Goal: Find specific page/section: Find specific page/section

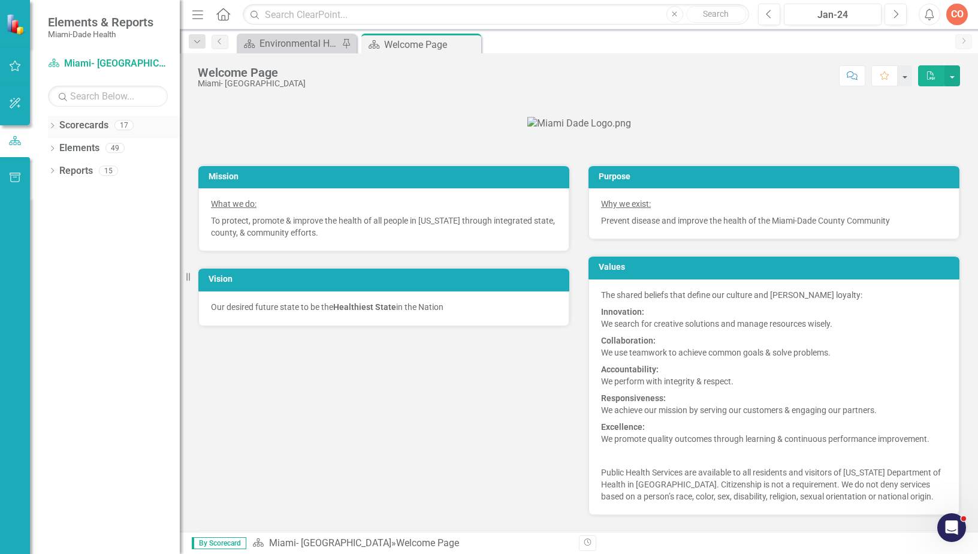
click at [59, 125] on link "Scorecards" at bounding box center [83, 126] width 49 height 14
click at [53, 124] on icon at bounding box center [52, 125] width 3 height 5
click at [65, 147] on div "Dropdown" at bounding box center [60, 148] width 12 height 10
click at [79, 191] on link "Programmatic Plans" at bounding box center [129, 194] width 102 height 14
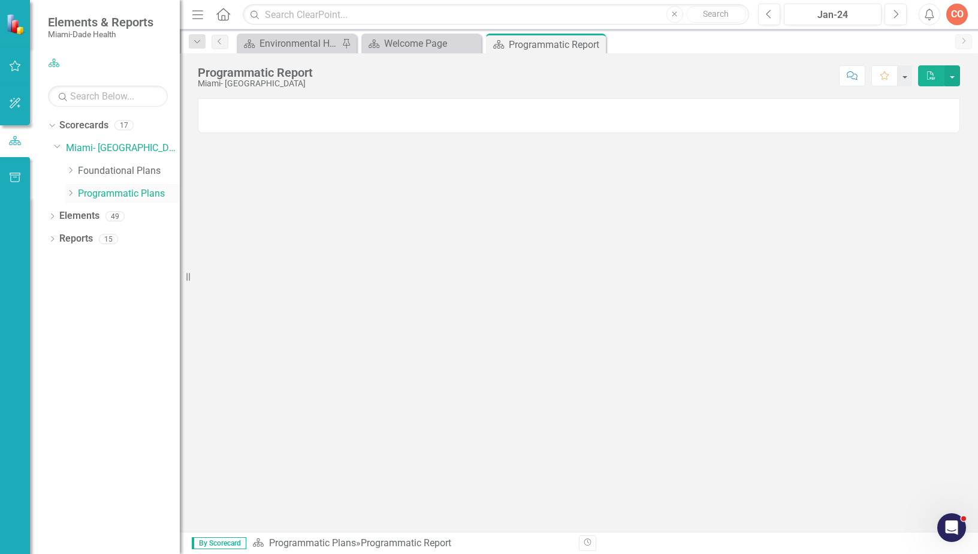
click at [70, 193] on icon "Dropdown" at bounding box center [70, 192] width 9 height 7
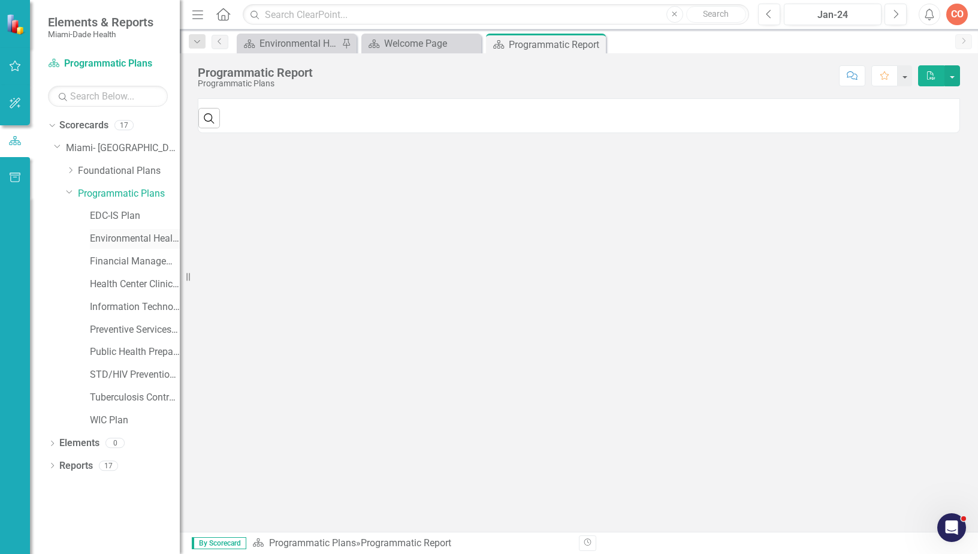
click at [125, 239] on link "Environmental Health Plan" at bounding box center [135, 239] width 90 height 14
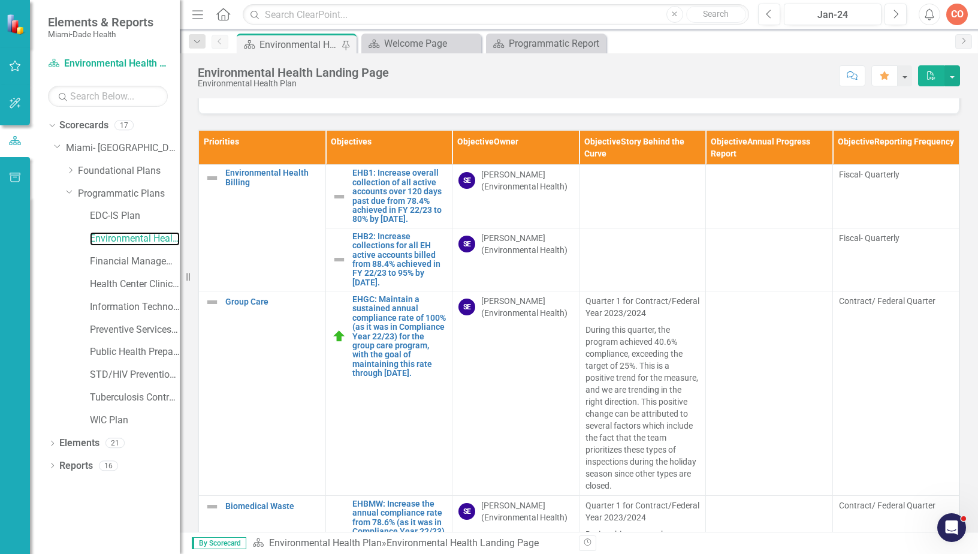
scroll to position [60, 0]
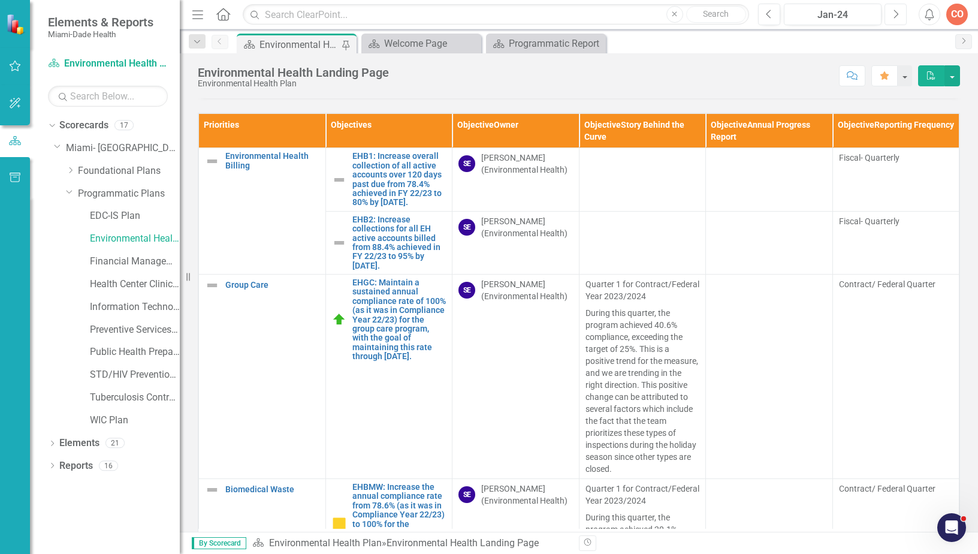
click at [901, 21] on button "Next" at bounding box center [896, 15] width 22 height 22
click at [901, 22] on button "Next" at bounding box center [896, 15] width 22 height 22
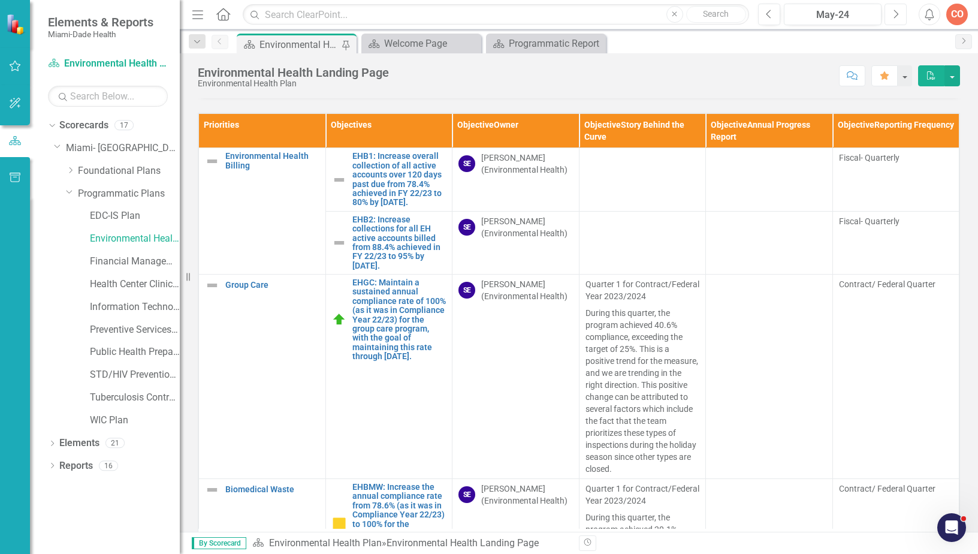
click at [901, 22] on button "Next" at bounding box center [896, 15] width 22 height 22
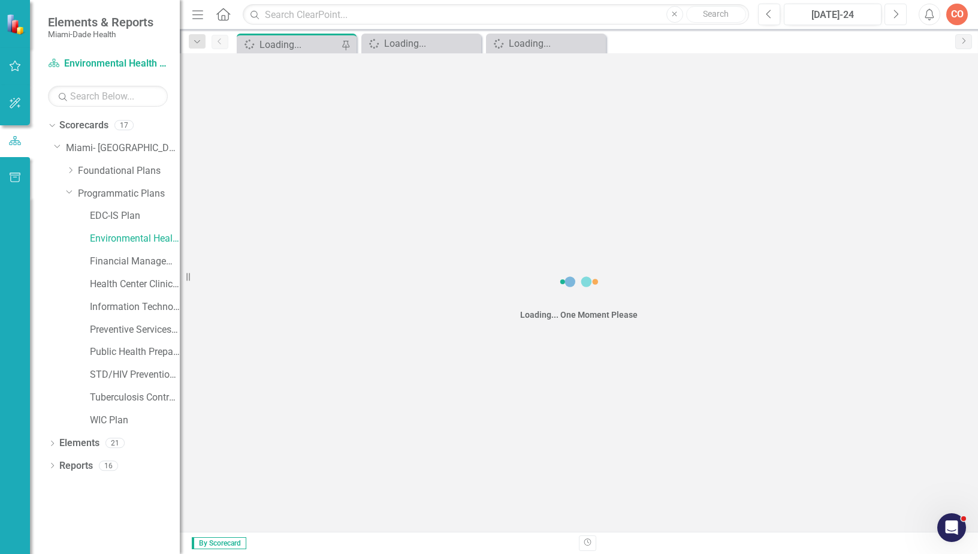
click at [901, 22] on button "Next" at bounding box center [896, 15] width 22 height 22
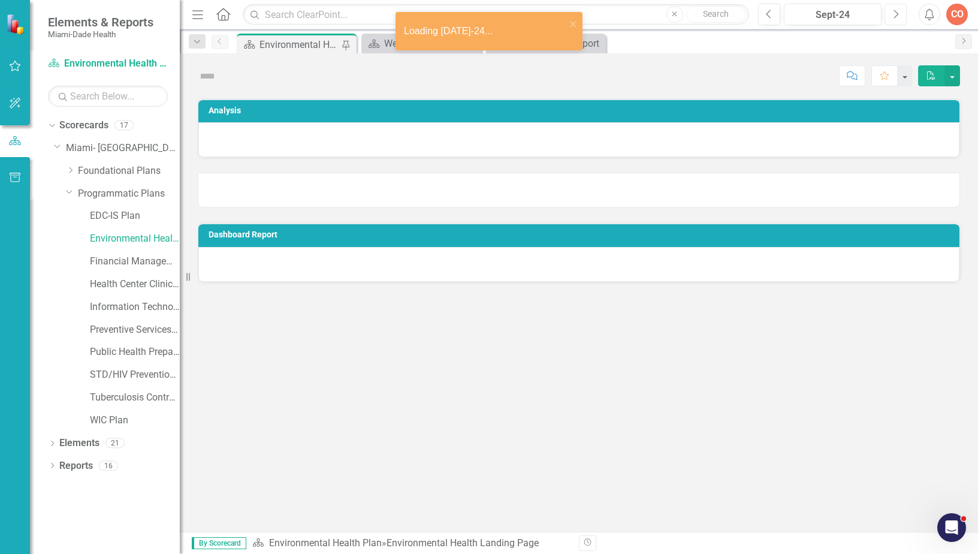
click at [901, 22] on button "Next" at bounding box center [896, 15] width 22 height 22
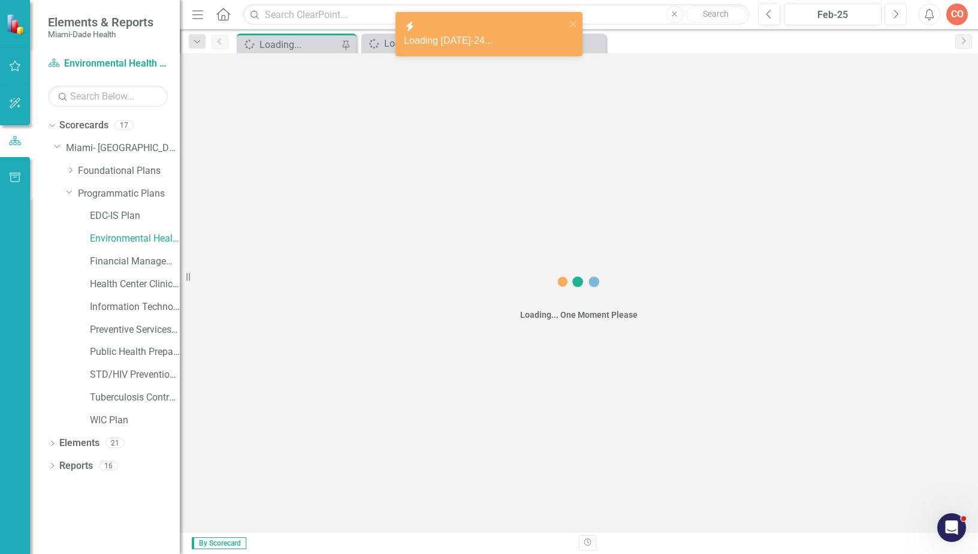
click at [901, 22] on button "Next" at bounding box center [896, 15] width 22 height 22
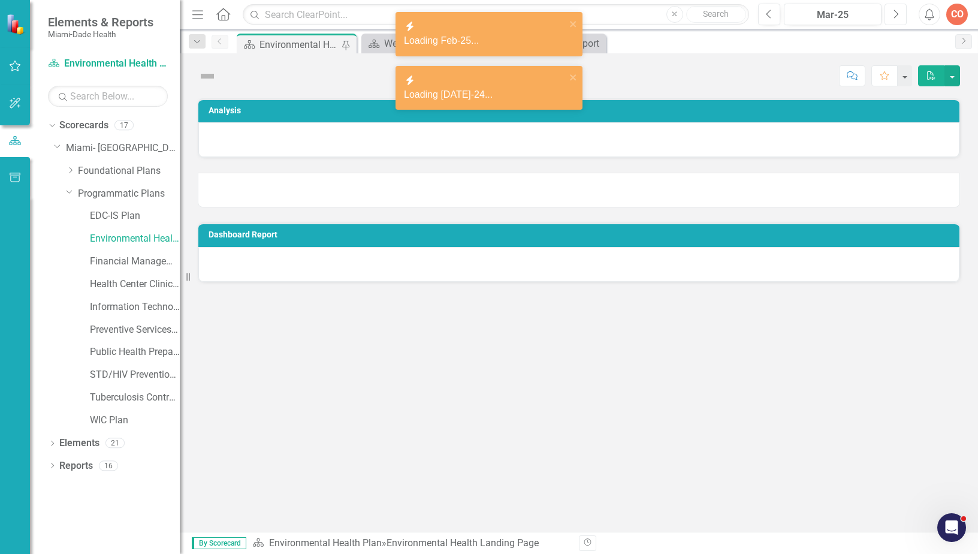
click at [901, 22] on button "Next" at bounding box center [896, 15] width 22 height 22
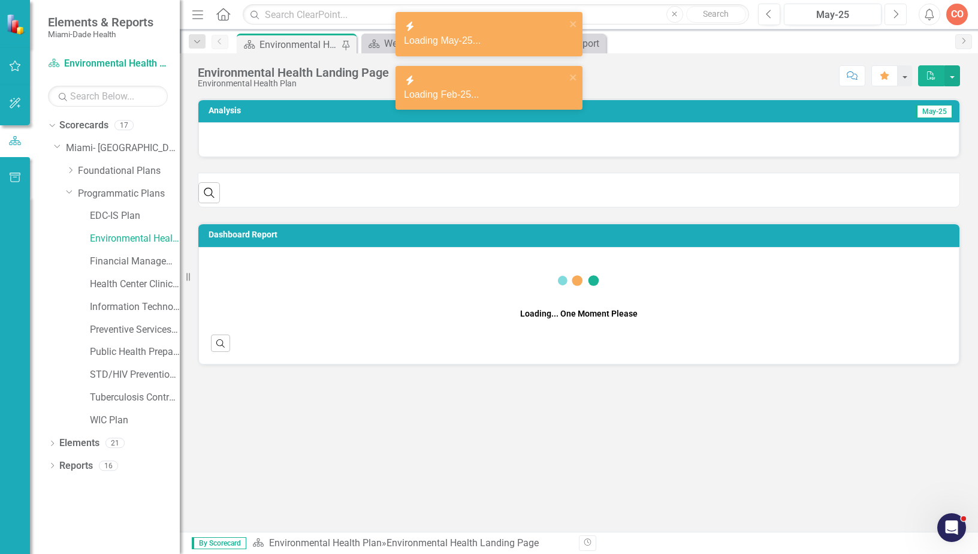
click at [901, 22] on button "Next" at bounding box center [896, 15] width 22 height 22
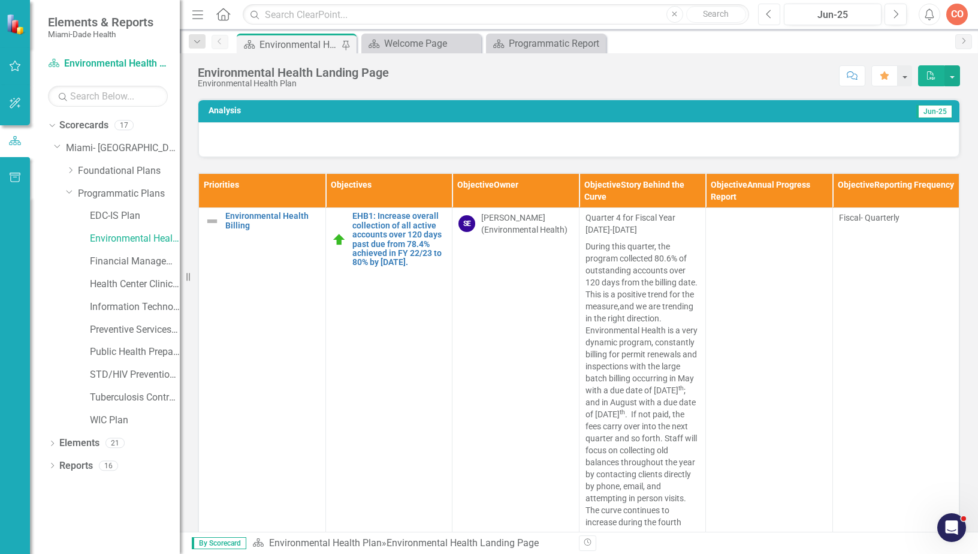
click at [773, 13] on button "Previous" at bounding box center [769, 15] width 22 height 22
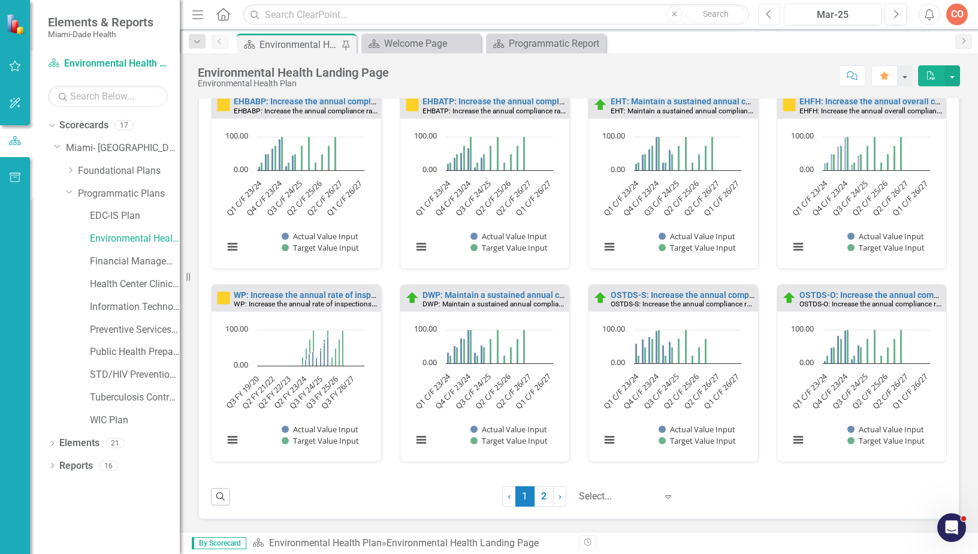
scroll to position [351, 0]
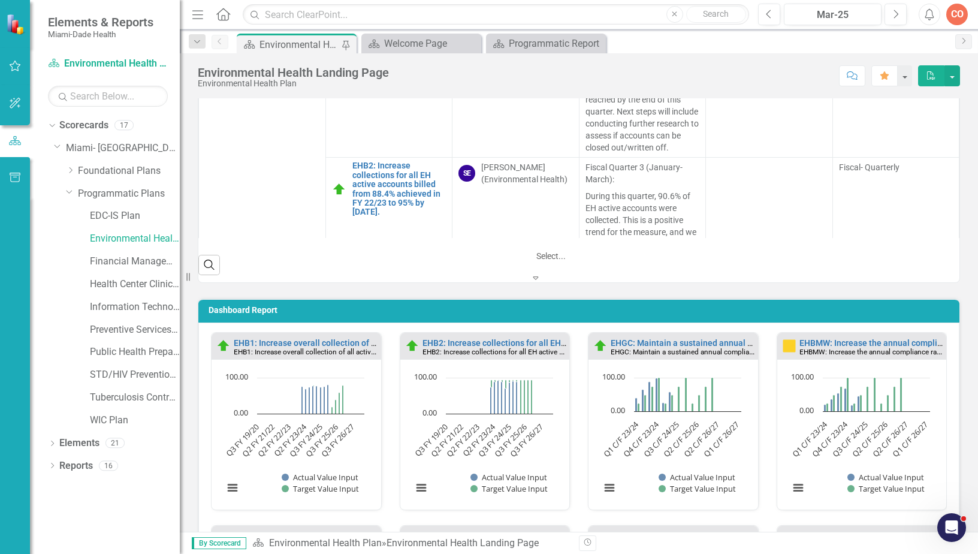
click at [597, 262] on div at bounding box center [596, 256] width 120 height 14
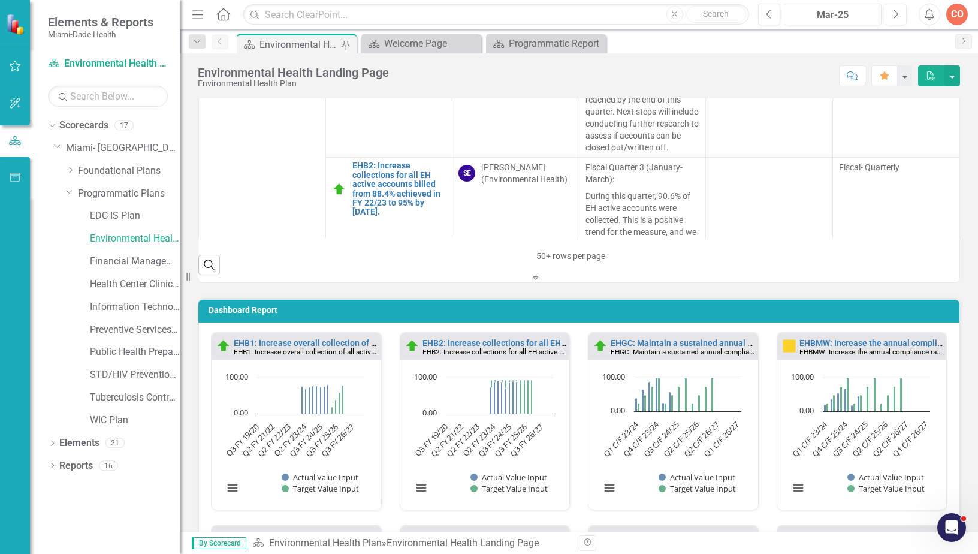
click at [538, 276] on icon at bounding box center [535, 277] width 5 height 3
drag, startPoint x: 586, startPoint y: 346, endPoint x: 618, endPoint y: 334, distance: 34.3
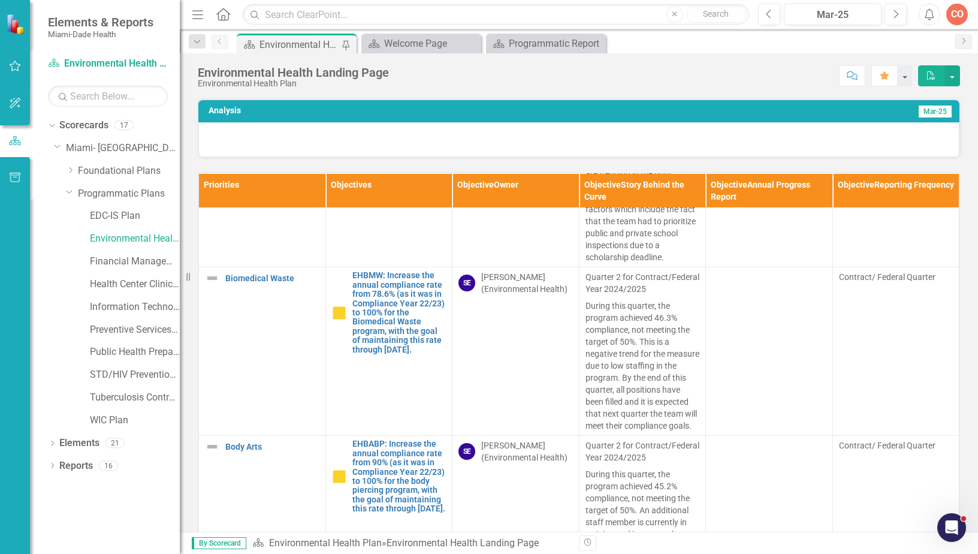
scroll to position [685, 0]
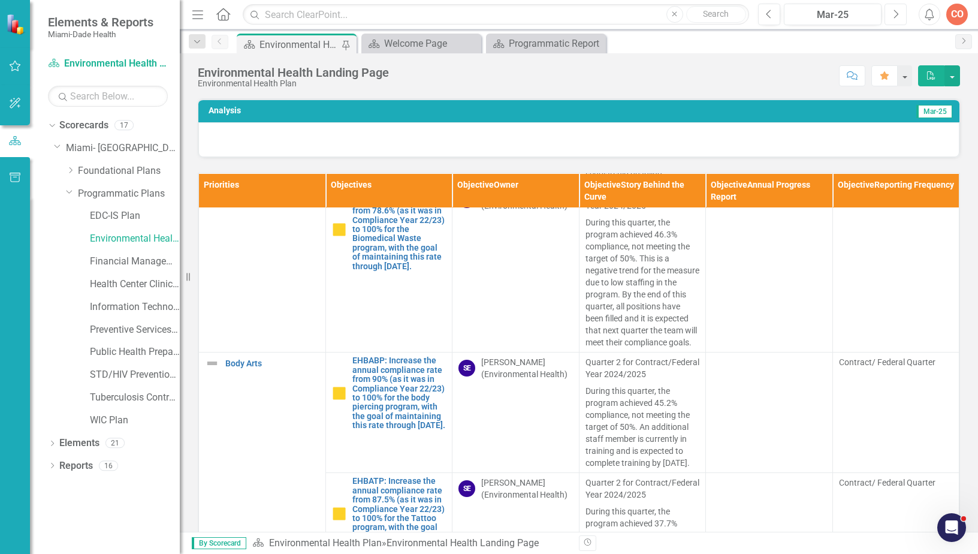
click at [895, 5] on button "Next" at bounding box center [896, 15] width 22 height 22
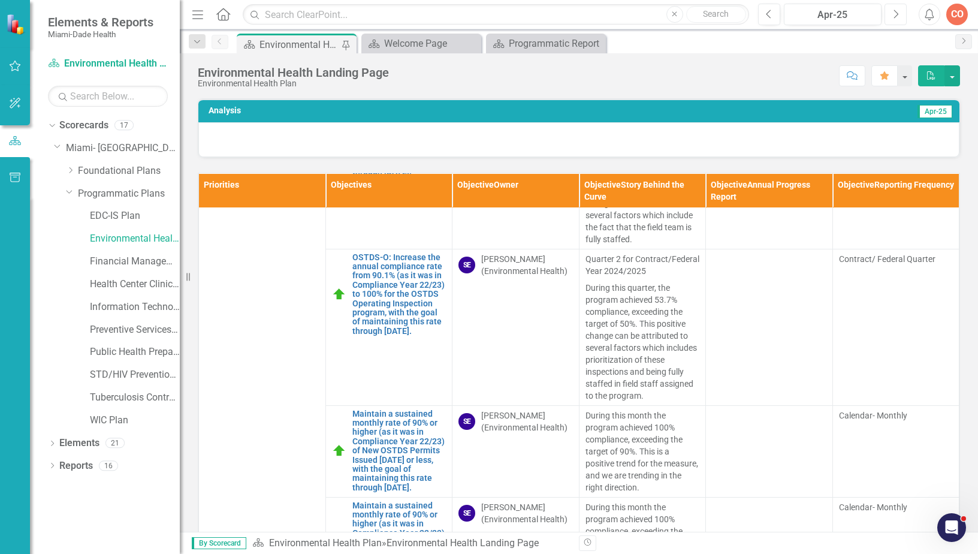
click at [898, 16] on icon "Next" at bounding box center [895, 14] width 7 height 11
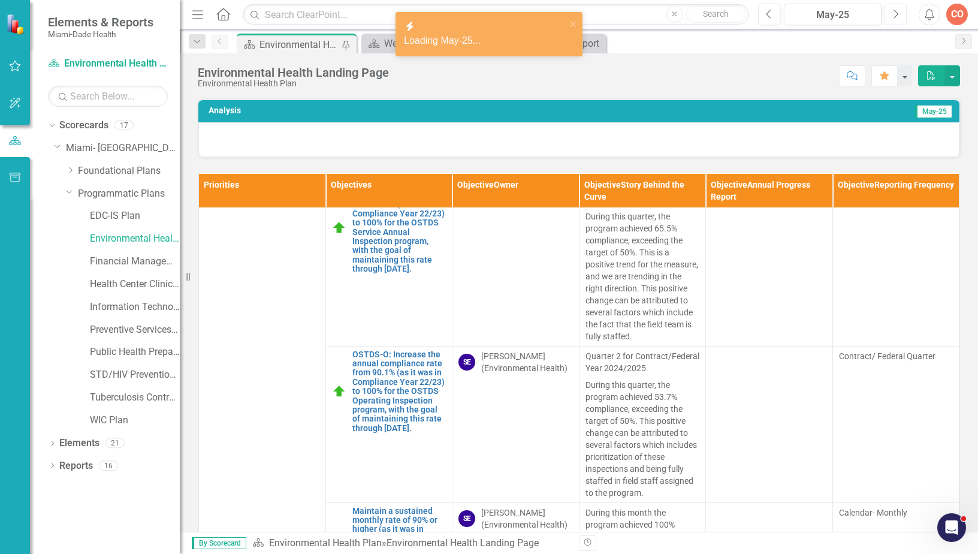
scroll to position [1795, 0]
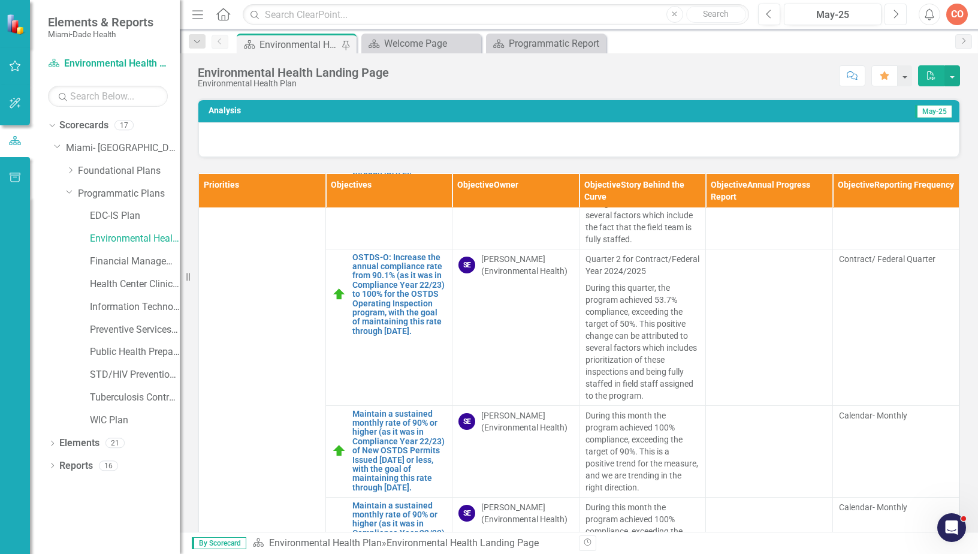
click at [891, 16] on button "Next" at bounding box center [896, 15] width 22 height 22
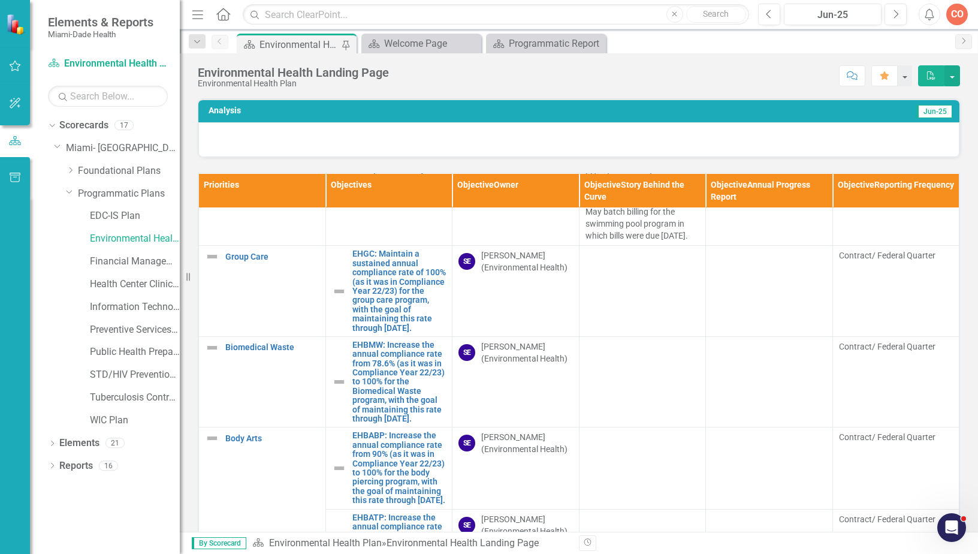
scroll to position [420, 0]
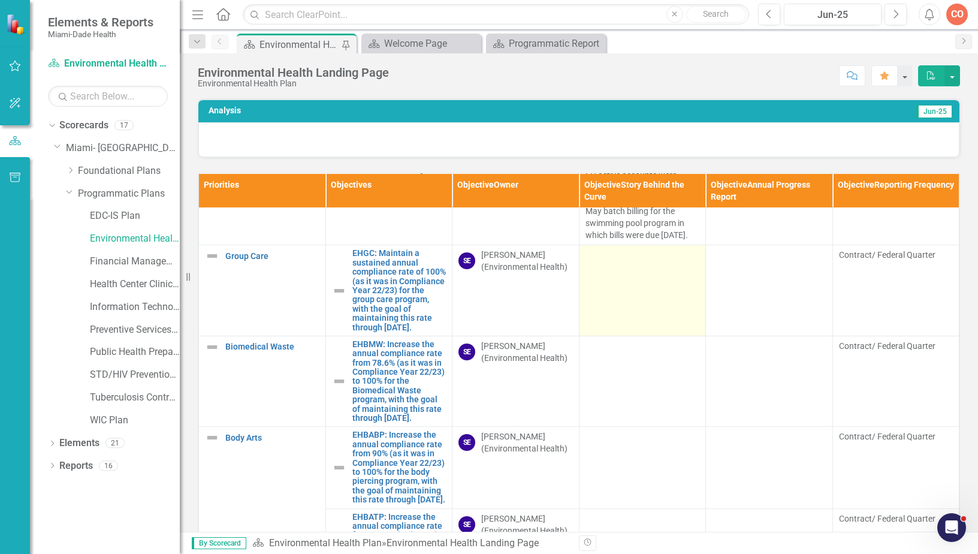
click at [612, 310] on td at bounding box center [642, 290] width 127 height 91
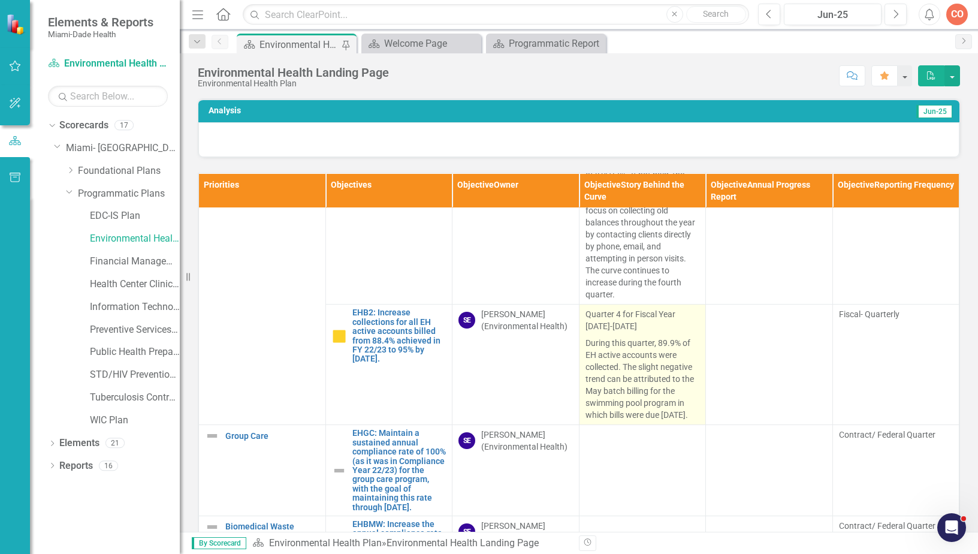
scroll to position [300, 0]
